Goal: Check status: Check status

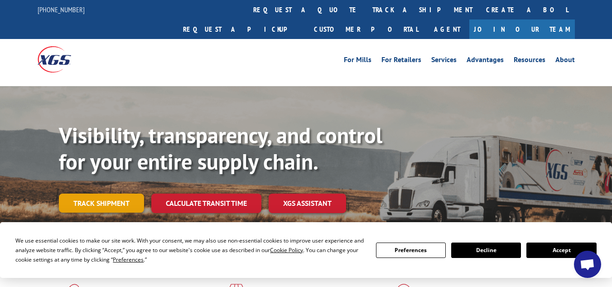
click at [108, 193] on link "Track shipment" at bounding box center [101, 202] width 85 height 19
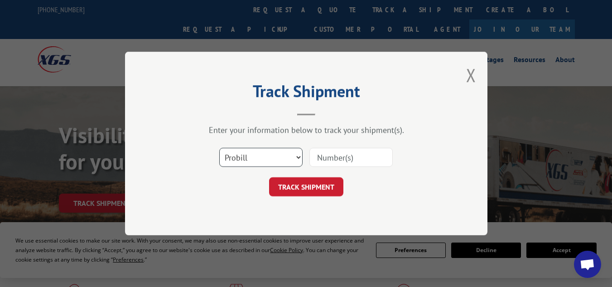
click at [273, 164] on select "Select category... Probill BOL PO" at bounding box center [260, 157] width 83 height 19
select select "bol"
click at [219, 148] on select "Select category... Probill BOL PO" at bounding box center [260, 157] width 83 height 19
click at [334, 161] on input at bounding box center [350, 157] width 83 height 19
paste input "31621314"
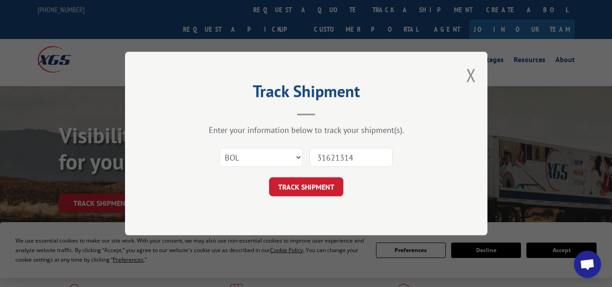
type input "31621314"
click at [327, 176] on form "Select category... Probill BOL PO 31621314 TRACK SHIPMENT" at bounding box center [306, 169] width 272 height 54
click at [326, 178] on button "TRACK SHIPMENT" at bounding box center [306, 186] width 74 height 19
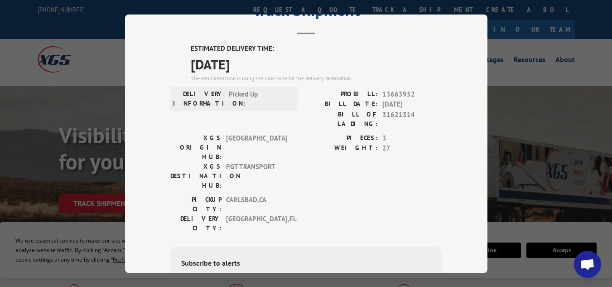
scroll to position [14, 0]
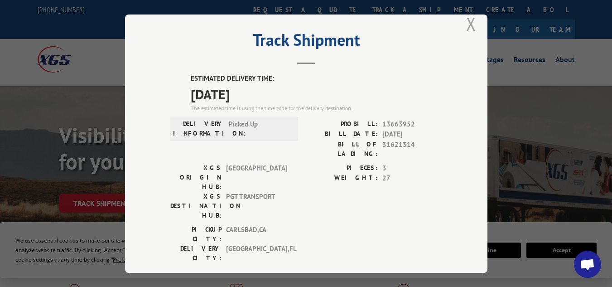
click at [471, 18] on button "Close modal" at bounding box center [471, 24] width 10 height 24
